Goal: Navigation & Orientation: Understand site structure

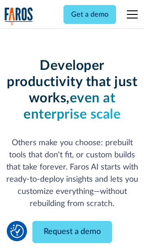
scroll to position [108, 0]
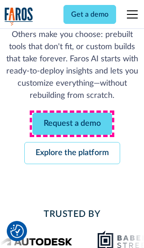
click at [72, 124] on link "Request a demo" at bounding box center [72, 124] width 80 height 22
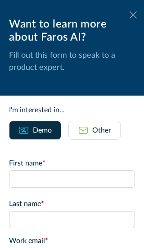
click at [134, 15] on icon at bounding box center [133, 14] width 7 height 7
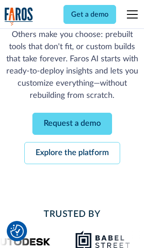
scroll to position [138, 0]
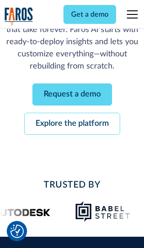
click at [72, 124] on link "Explore the platform" at bounding box center [72, 124] width 96 height 22
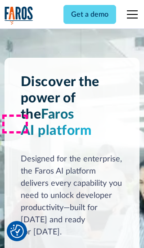
scroll to position [6776, 0]
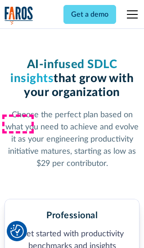
scroll to position [1398, 0]
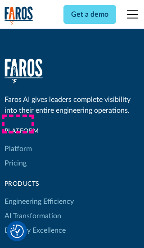
click at [18, 142] on link "Platform" at bounding box center [19, 149] width 28 height 14
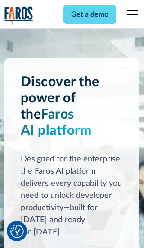
scroll to position [7066, 0]
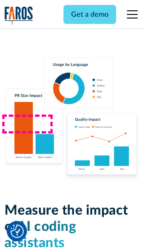
scroll to position [5577, 0]
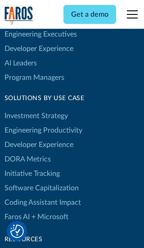
click at [27, 152] on link "DORA Metrics" at bounding box center [28, 159] width 46 height 14
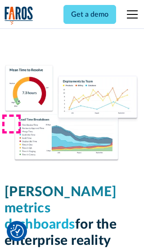
scroll to position [3936, 0]
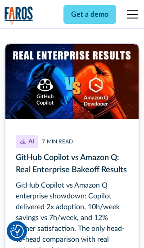
scroll to position [4066, 0]
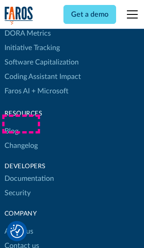
click at [21, 138] on link "Changelog" at bounding box center [21, 145] width 33 height 14
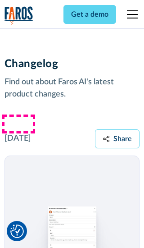
scroll to position [10896, 0]
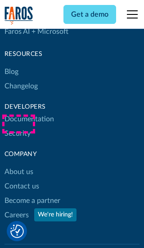
click at [18, 165] on link "About us" at bounding box center [19, 172] width 29 height 14
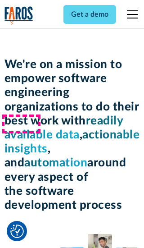
scroll to position [3111, 0]
